Goal: Information Seeking & Learning: Learn about a topic

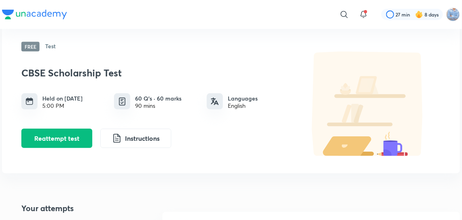
scroll to position [110, 0]
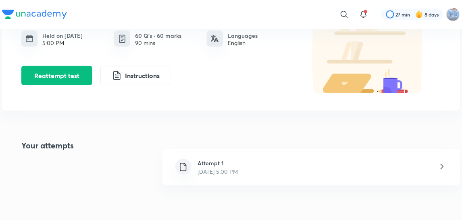
click at [276, 171] on div "Attempt 1 [DATE] 5:00 PM" at bounding box center [310, 167] width 297 height 36
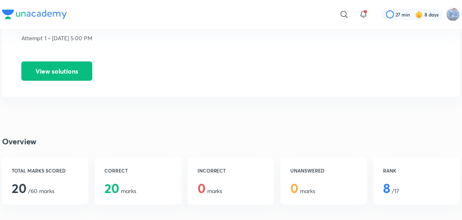
scroll to position [36, 0]
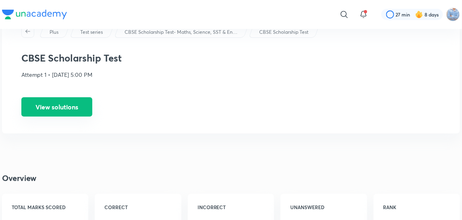
click at [51, 111] on button "View solutions" at bounding box center [56, 106] width 71 height 19
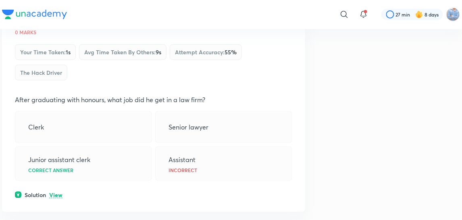
scroll to position [12634, 0]
